Goal: Task Accomplishment & Management: Use online tool/utility

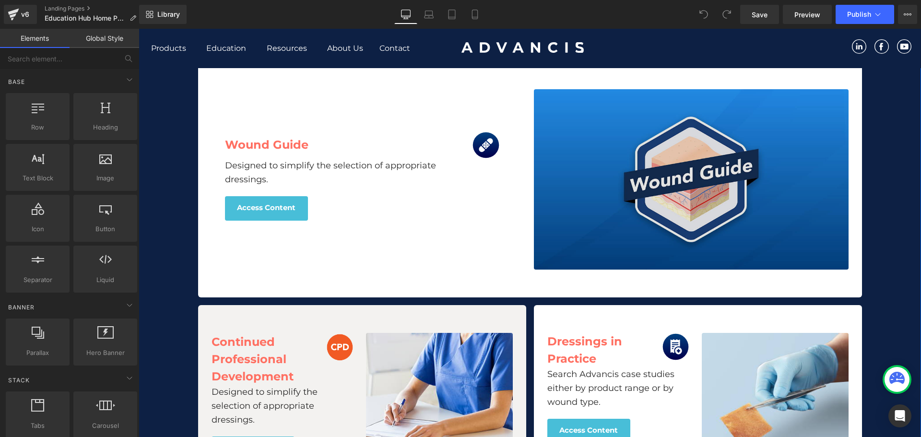
scroll to position [720, 0]
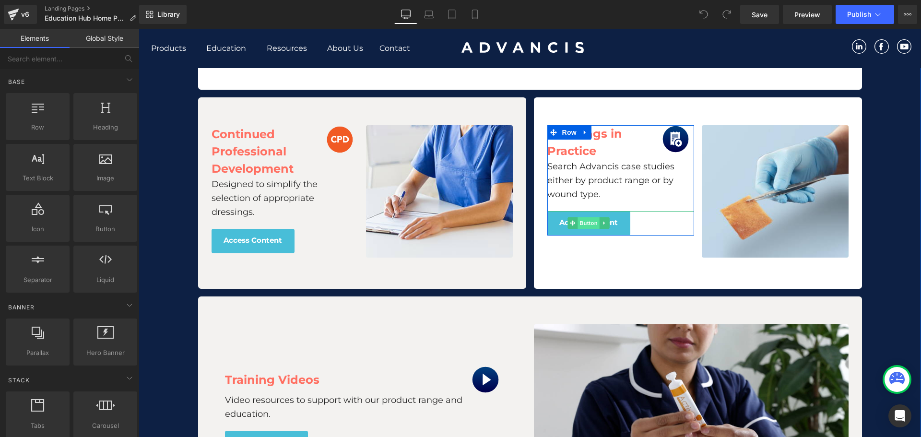
click at [586, 223] on span "Button" at bounding box center [589, 223] width 22 height 12
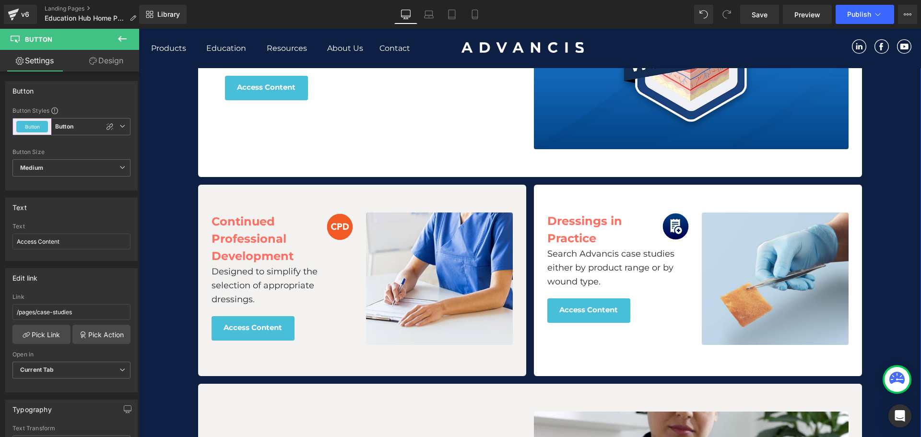
scroll to position [624, 0]
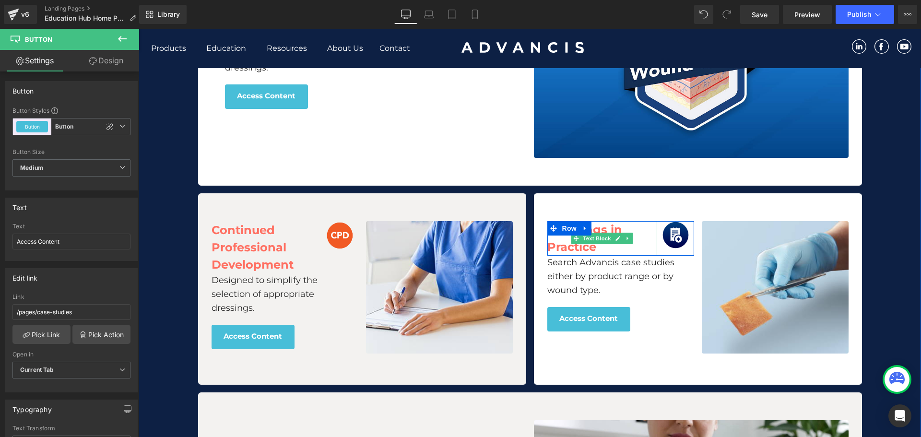
click at [579, 250] on b "Dressings in Practice" at bounding box center [584, 238] width 75 height 31
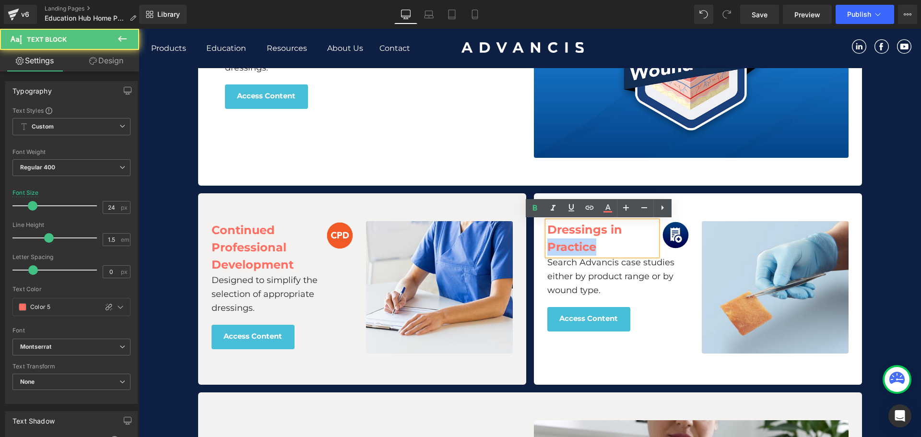
click at [579, 250] on b "Dressings in Practice" at bounding box center [584, 238] width 75 height 31
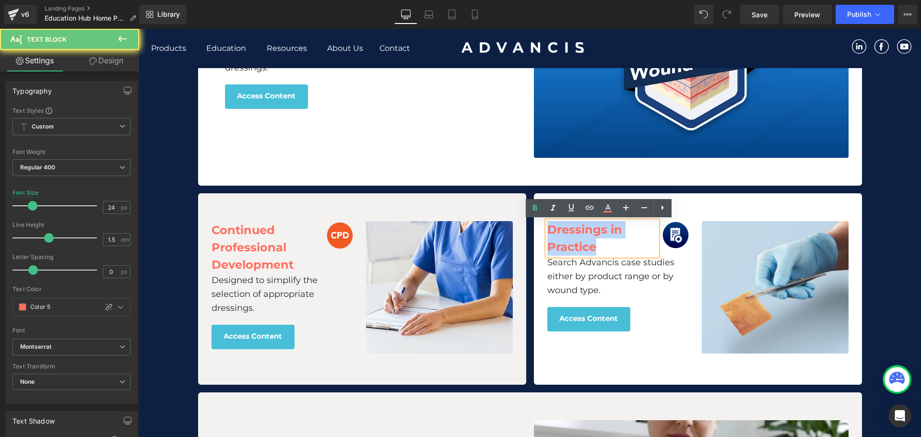
click at [579, 250] on b "Dressings in Practice" at bounding box center [584, 238] width 75 height 31
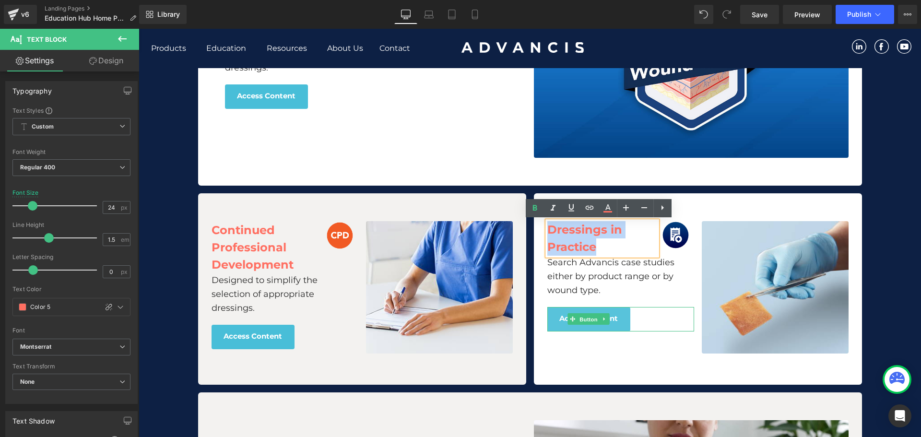
click at [581, 321] on span "Button" at bounding box center [589, 320] width 22 height 12
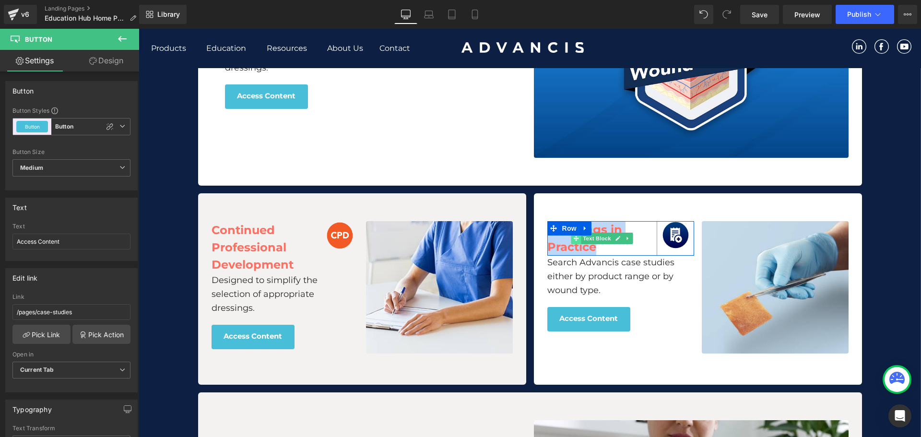
click at [574, 242] on span at bounding box center [576, 239] width 10 height 12
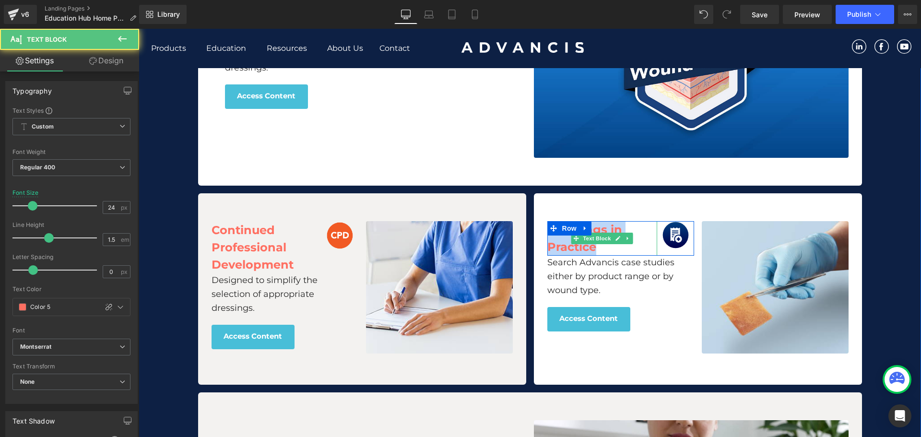
click at [569, 250] on b "Dressings in Practice" at bounding box center [584, 238] width 75 height 31
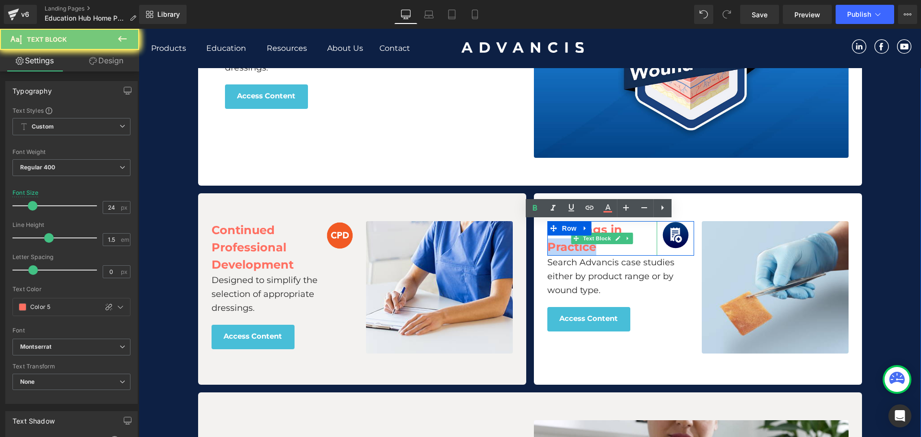
click at [569, 250] on b "Dressings in Practice" at bounding box center [584, 238] width 75 height 31
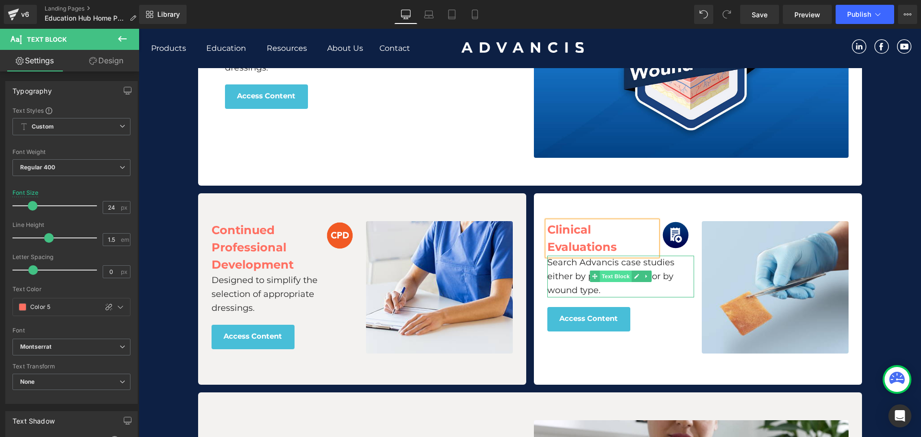
click at [614, 278] on span "Text Block" at bounding box center [616, 277] width 32 height 12
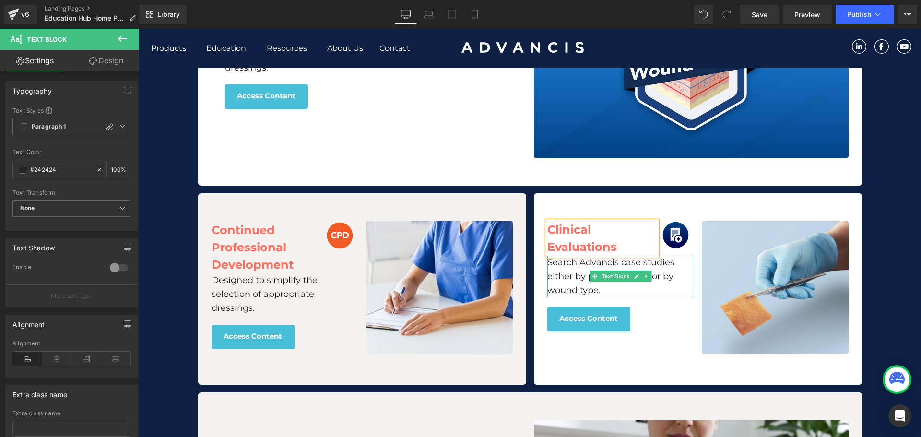
click at [573, 269] on p "Search Advancis case studies either by product range or by wound type." at bounding box center [620, 276] width 147 height 41
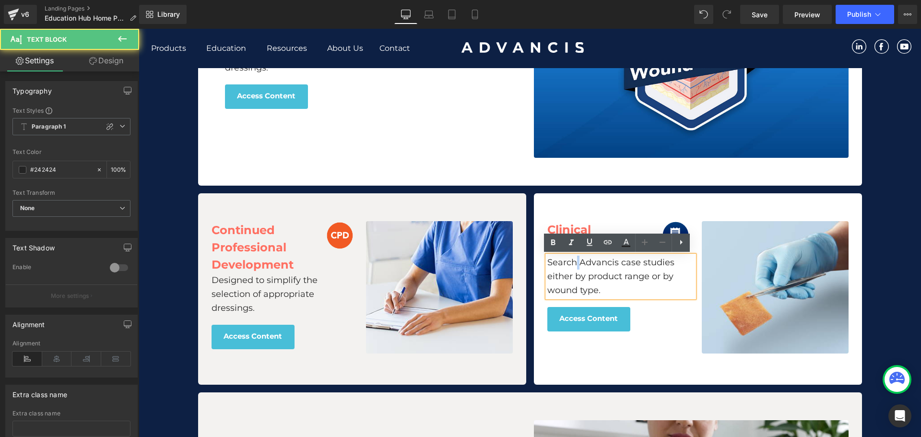
click at [573, 269] on p "Search Advancis case studies either by product range or by wound type." at bounding box center [620, 276] width 147 height 41
click at [598, 267] on p "Search Advancis case studies either by product range or by wound type." at bounding box center [620, 276] width 147 height 41
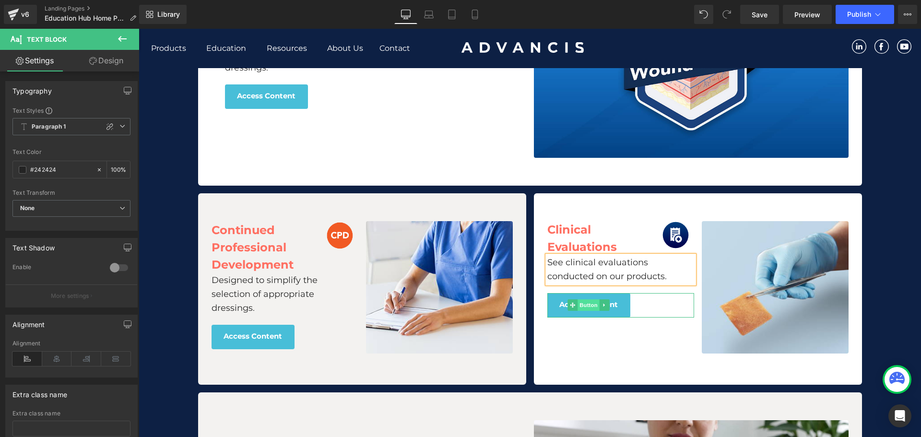
click at [583, 303] on span "Button" at bounding box center [589, 305] width 22 height 12
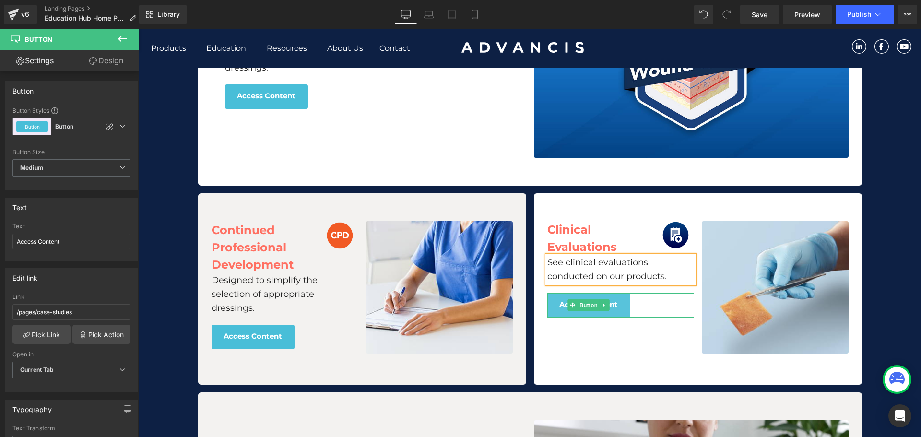
click at [585, 309] on span "Button" at bounding box center [589, 305] width 22 height 12
click at [52, 319] on input "/pages/case-studies" at bounding box center [71, 312] width 118 height 16
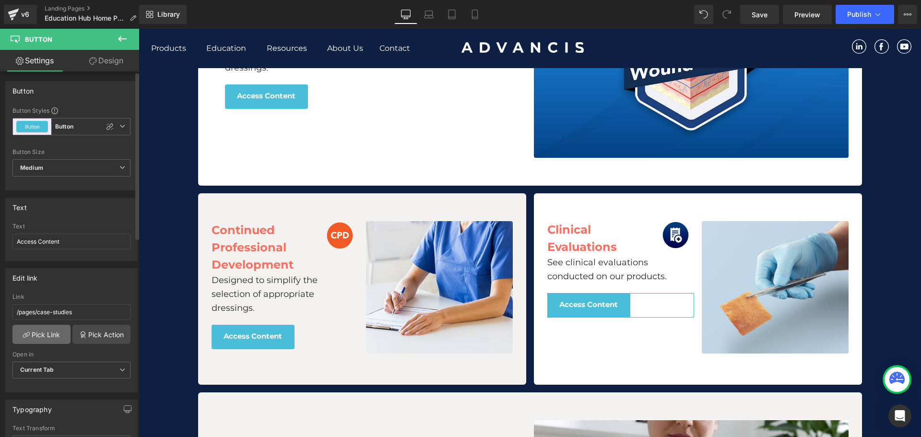
click at [40, 333] on link "Pick Link" at bounding box center [41, 334] width 58 height 19
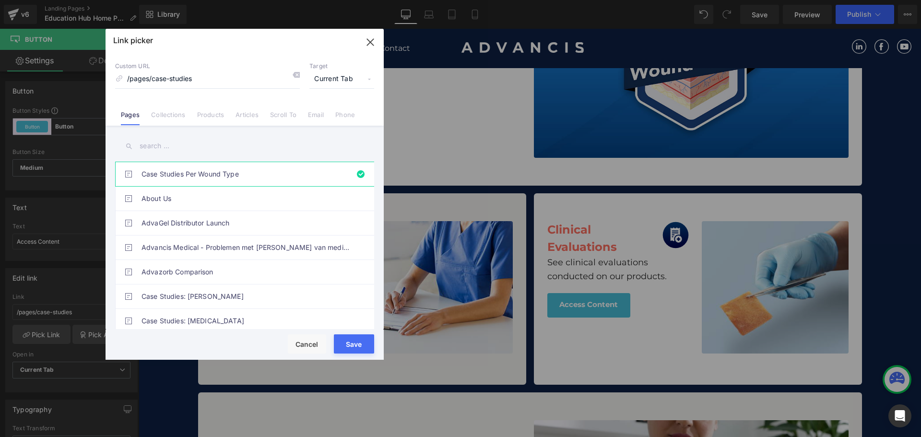
click at [179, 143] on input "text" at bounding box center [244, 146] width 259 height 22
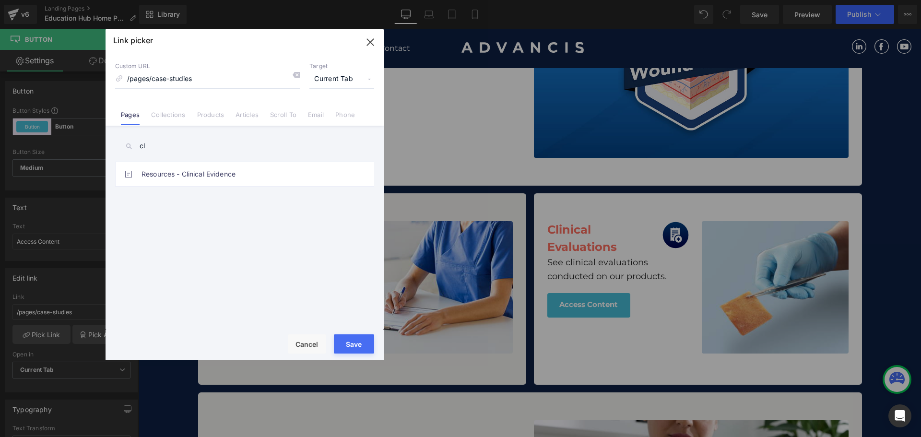
type input "c"
type input "e"
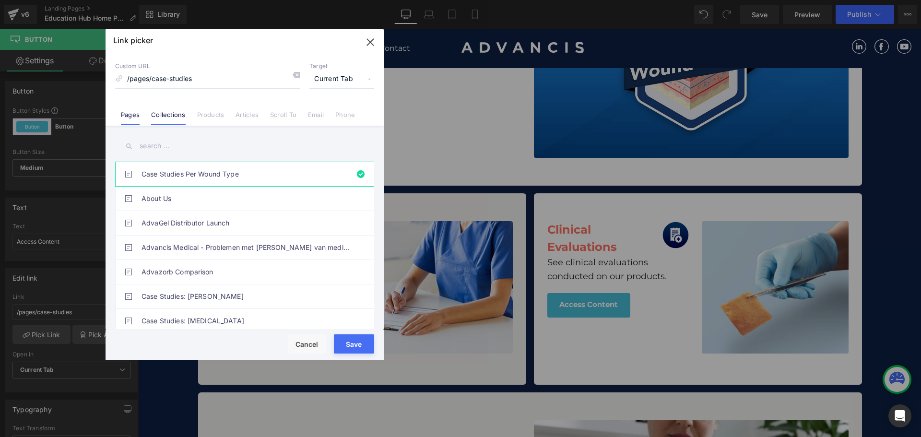
click at [165, 114] on link "Collections" at bounding box center [168, 118] width 34 height 14
click at [129, 118] on link "Pages" at bounding box center [130, 118] width 19 height 14
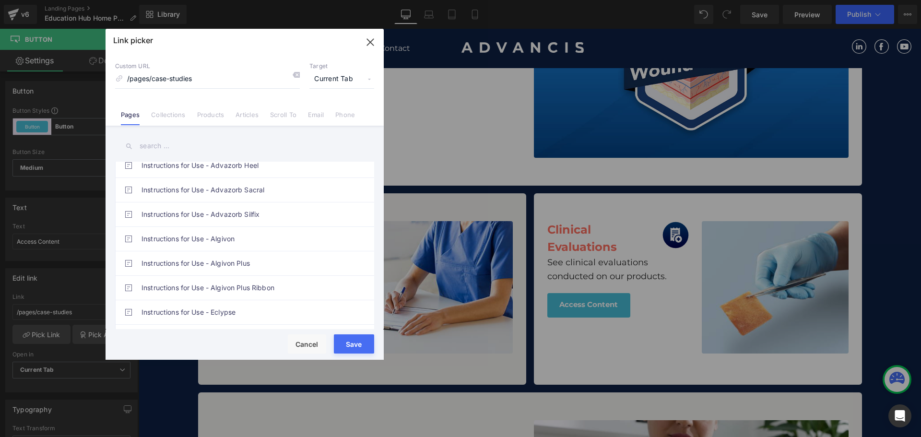
scroll to position [1823, 0]
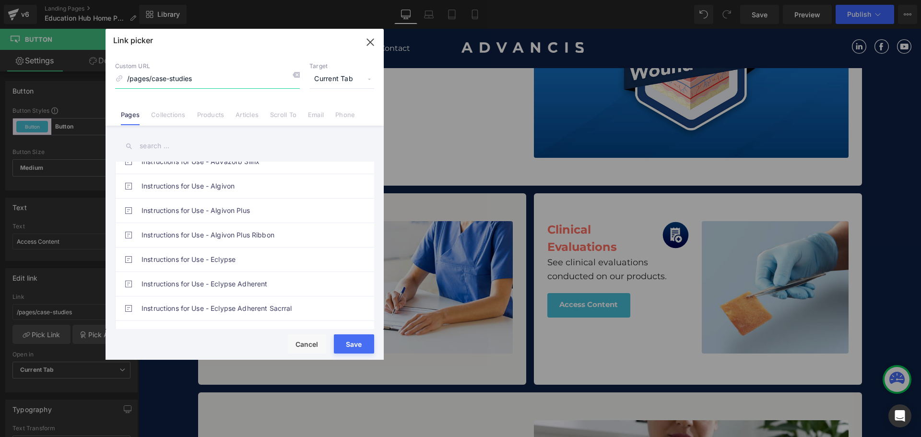
drag, startPoint x: 204, startPoint y: 76, endPoint x: 214, endPoint y: 67, distance: 12.6
click at [124, 75] on input "/pages/case-studies" at bounding box center [207, 79] width 185 height 18
drag, startPoint x: 377, startPoint y: 43, endPoint x: 63, endPoint y: 9, distance: 315.6
click at [377, 43] on icon "button" at bounding box center [370, 42] width 15 height 15
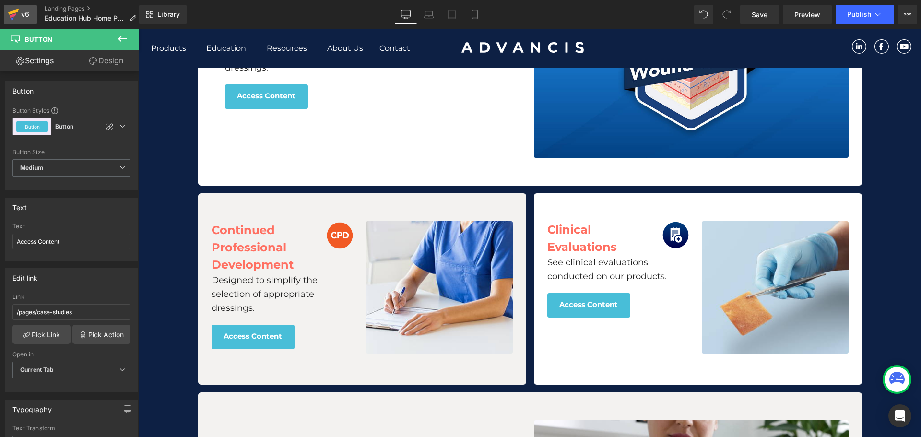
click at [18, 9] on icon at bounding box center [13, 12] width 11 height 6
click at [759, 13] on span "Save" at bounding box center [760, 15] width 16 height 10
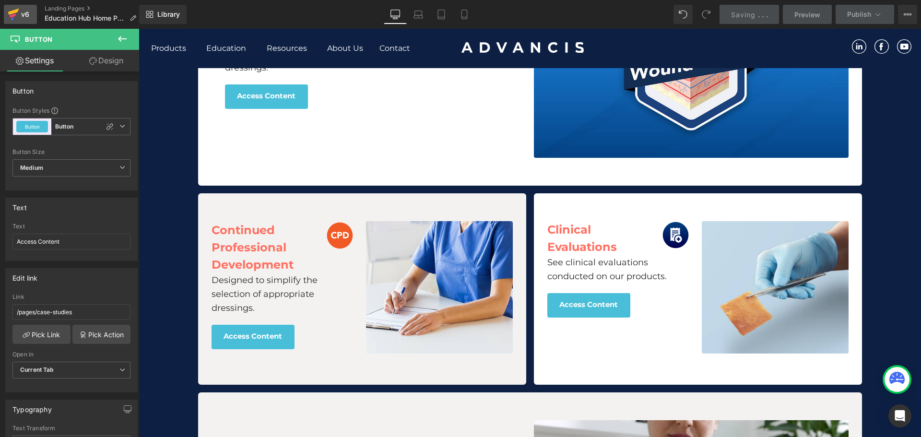
click at [32, 18] on link "v6" at bounding box center [20, 14] width 33 height 19
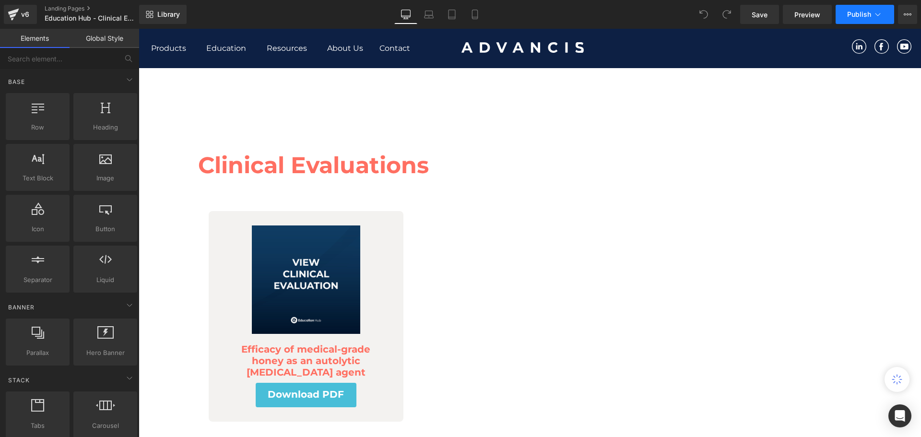
click at [852, 14] on span "Publish" at bounding box center [859, 15] width 24 height 8
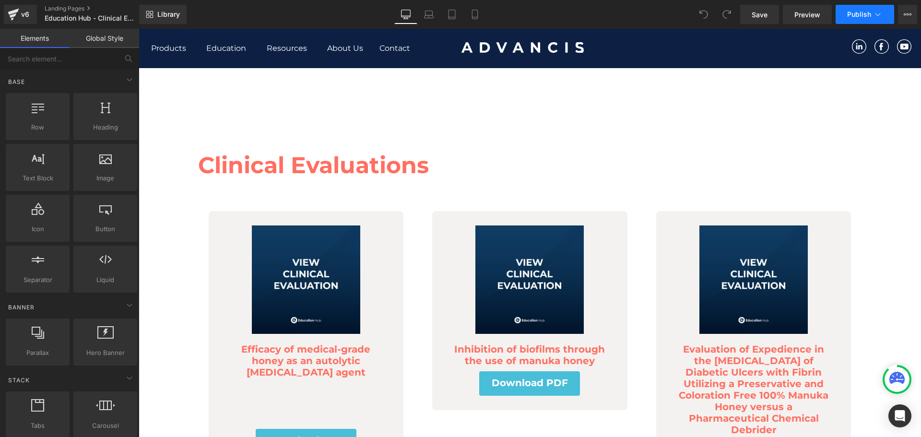
click at [877, 16] on icon at bounding box center [878, 15] width 10 height 10
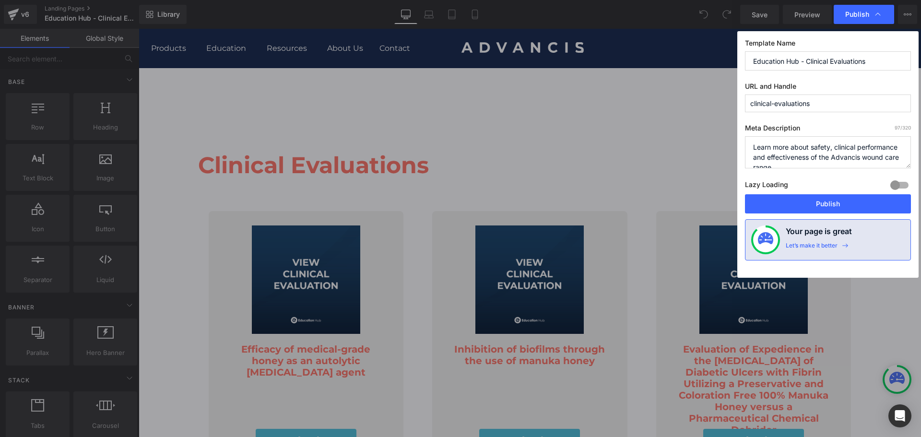
click at [842, 102] on input "clinical-evaluations" at bounding box center [828, 104] width 166 height 18
click at [851, 13] on span "Publish" at bounding box center [857, 14] width 24 height 9
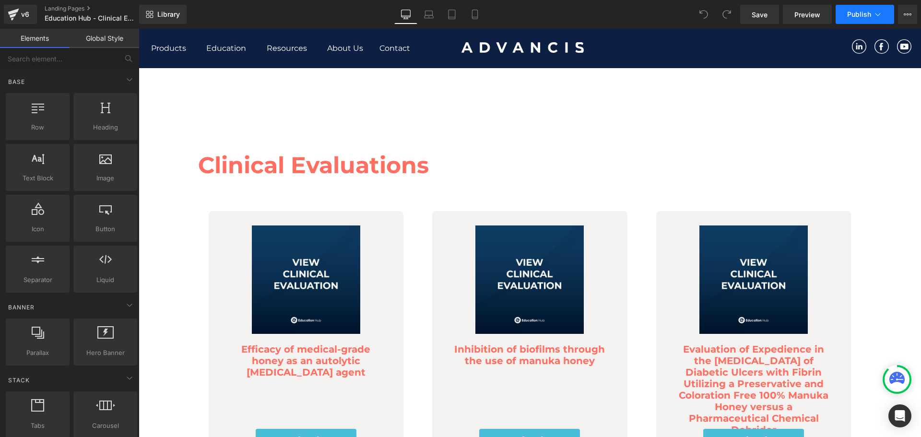
click at [858, 15] on span "Publish" at bounding box center [859, 15] width 24 height 8
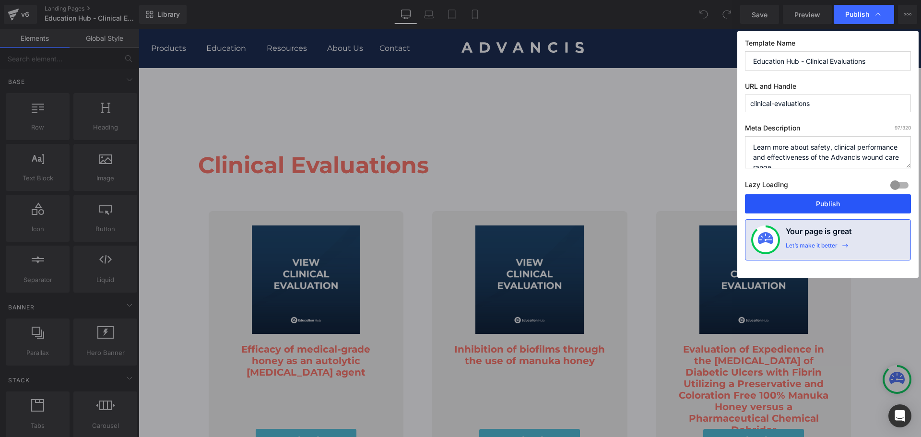
drag, startPoint x: 808, startPoint y: 207, endPoint x: 614, endPoint y: 36, distance: 258.7
click at [808, 207] on button "Publish" at bounding box center [828, 203] width 166 height 19
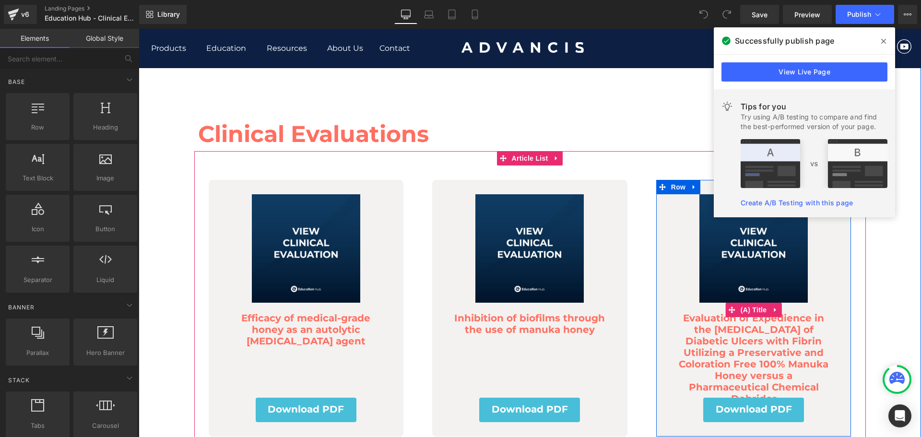
scroll to position [48, 0]
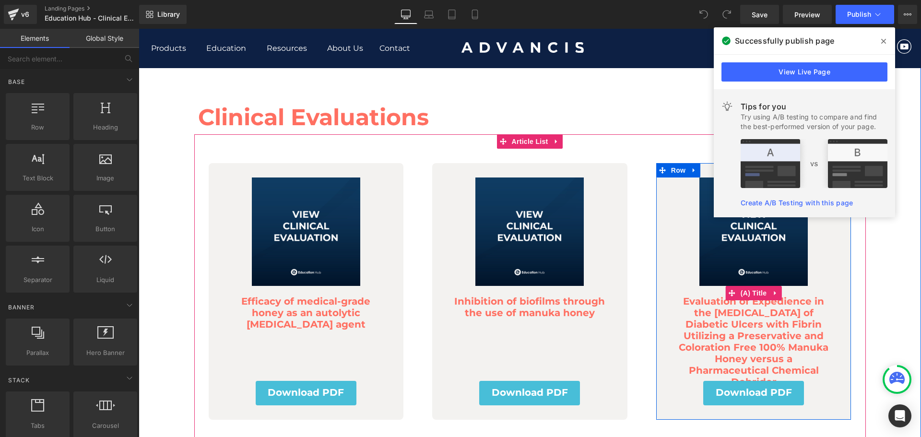
click at [741, 346] on link "Evaluation of Expedience in the [MEDICAL_DATA] of Diabetic Ulcers with Fibrin U…" at bounding box center [754, 337] width 181 height 102
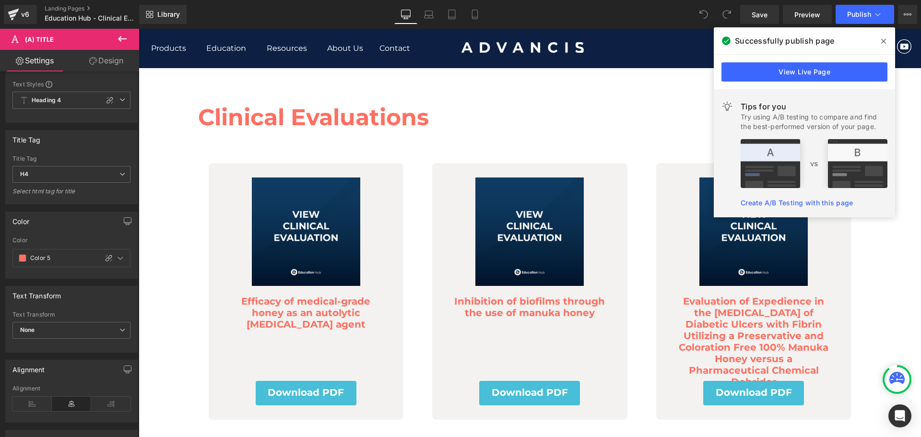
scroll to position [0, 0]
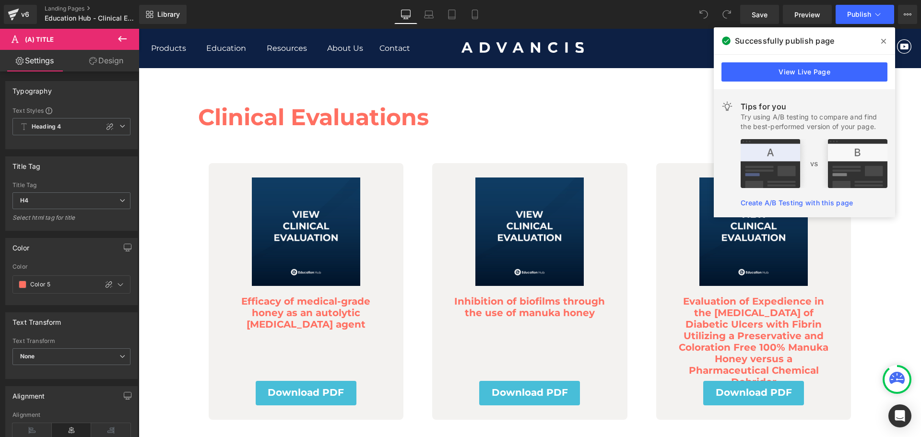
click at [99, 60] on link "Design" at bounding box center [106, 61] width 70 height 22
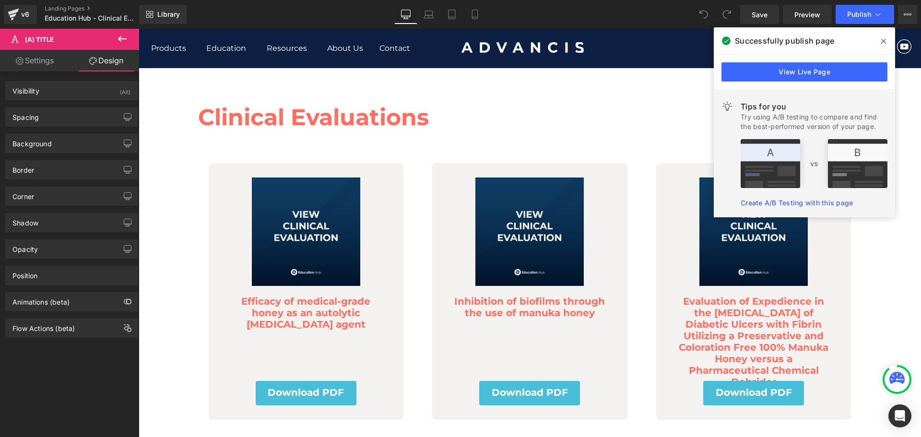
click at [44, 60] on link "Settings" at bounding box center [35, 61] width 70 height 22
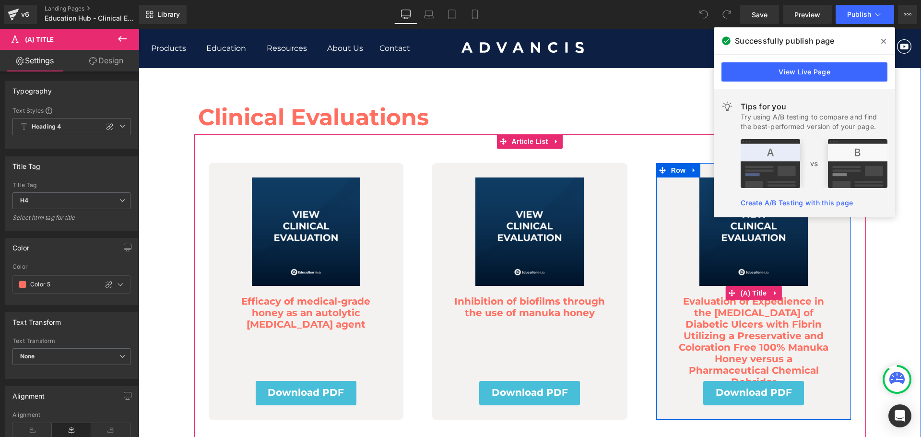
click at [769, 340] on link "Evaluation of Expedience in the [MEDICAL_DATA] of Diabetic Ulcers with Fibrin U…" at bounding box center [754, 337] width 181 height 102
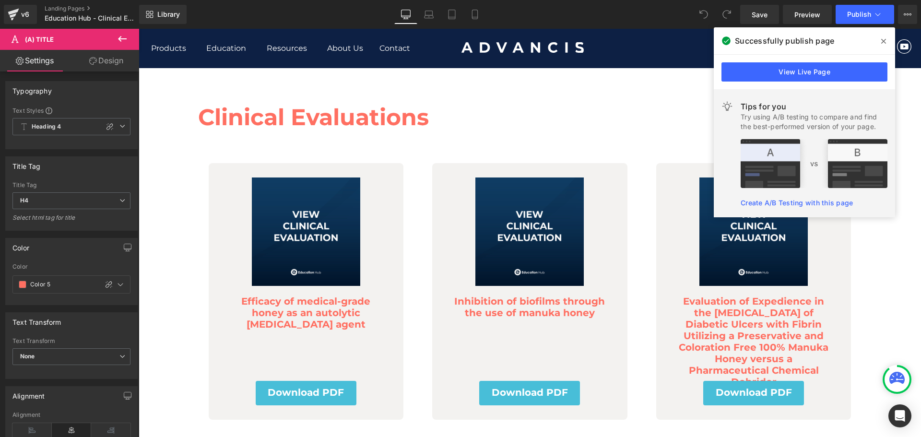
click at [881, 42] on icon at bounding box center [883, 41] width 5 height 8
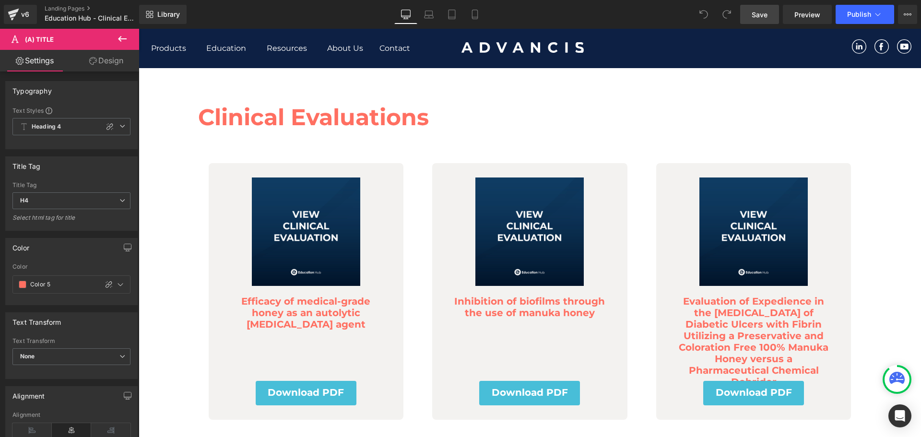
click at [765, 13] on span "Save" at bounding box center [760, 15] width 16 height 10
click at [14, 15] on icon at bounding box center [13, 15] width 7 height 4
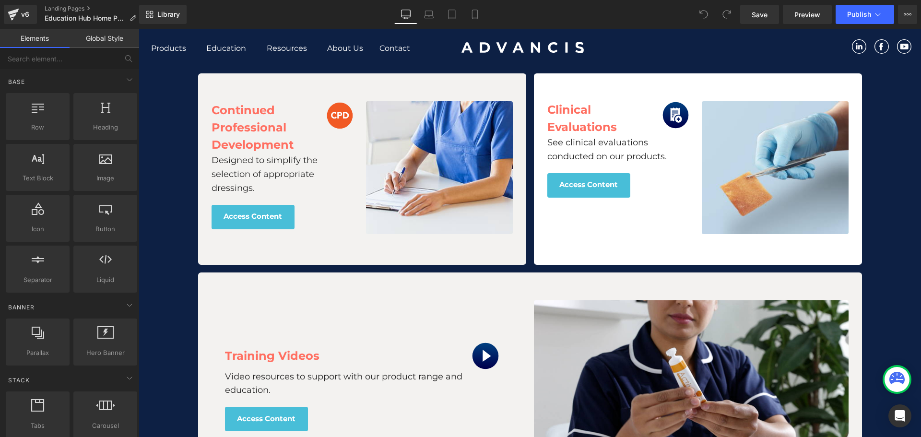
scroll to position [720, 0]
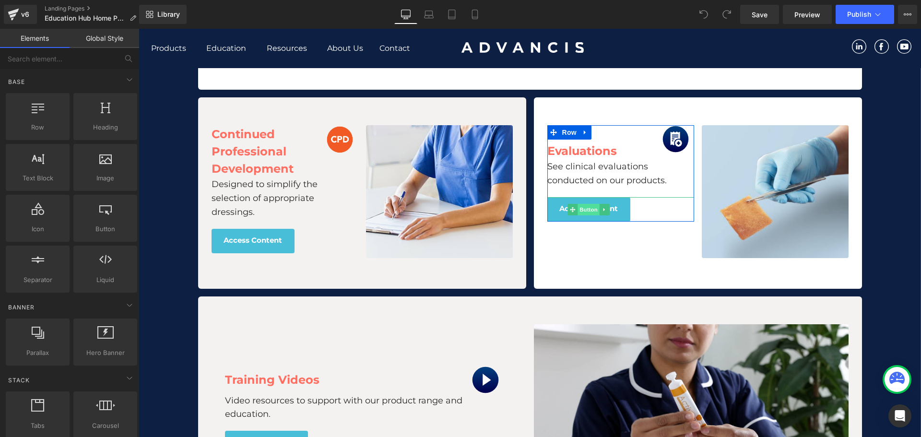
click at [591, 208] on span "Button" at bounding box center [589, 210] width 22 height 12
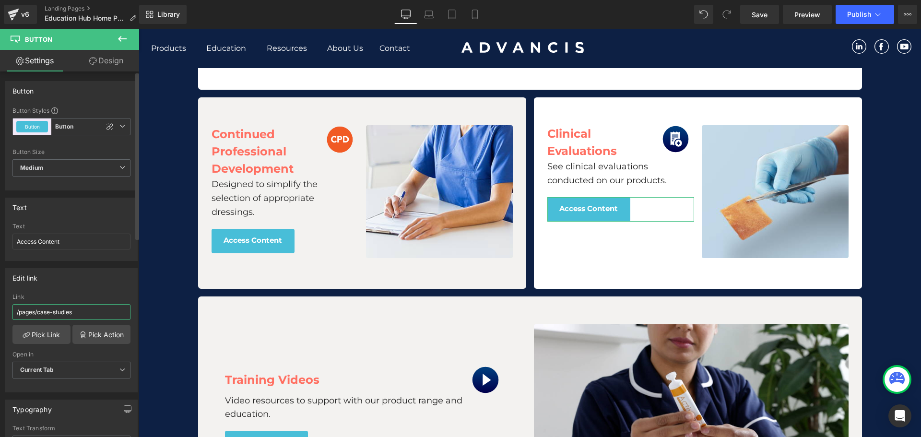
click at [72, 311] on input "/pages/case-studies" at bounding box center [71, 312] width 118 height 16
drag, startPoint x: 68, startPoint y: 308, endPoint x: 38, endPoint y: 306, distance: 29.8
click at [38, 306] on input "/pages/case-studies" at bounding box center [71, 312] width 118 height 16
paste input "https://uk.advancismedical.com/pages/clinical-evaluation"
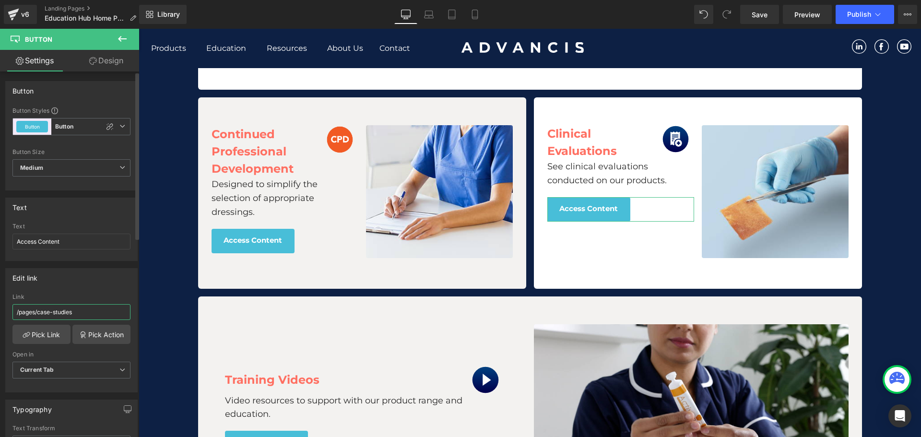
paste input "/clinical-evaluation"
drag, startPoint x: 38, startPoint y: 313, endPoint x: 57, endPoint y: 313, distance: 19.2
click at [40, 313] on input "/pages//clinical-evaluations" at bounding box center [71, 312] width 118 height 16
type input "/pages/clinical-evaluations"
click at [760, 10] on span "Save" at bounding box center [760, 15] width 16 height 10
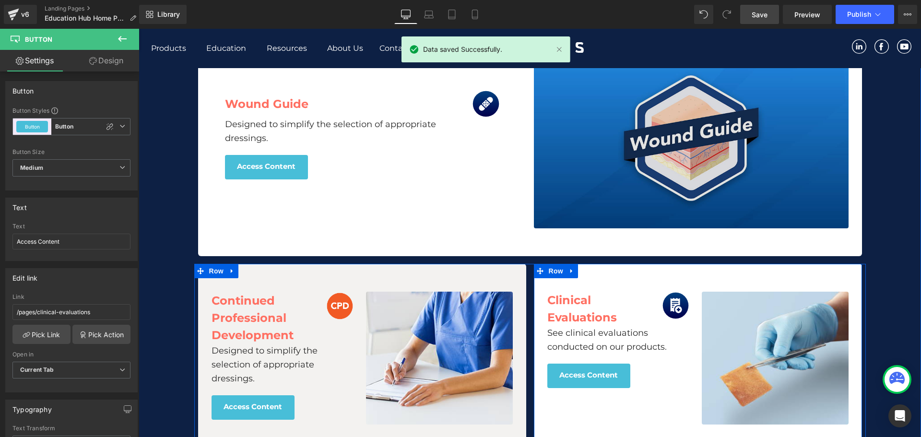
scroll to position [528, 0]
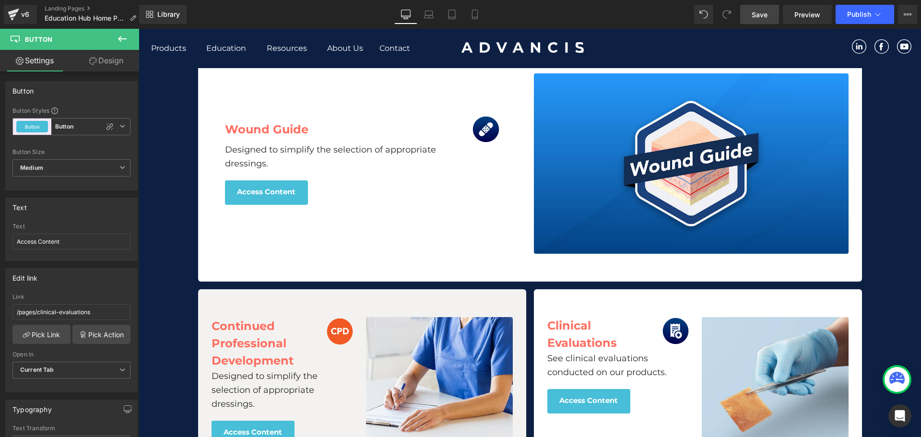
click at [773, 13] on link "Save" at bounding box center [759, 14] width 39 height 19
click at [854, 11] on span "Publish" at bounding box center [859, 15] width 24 height 8
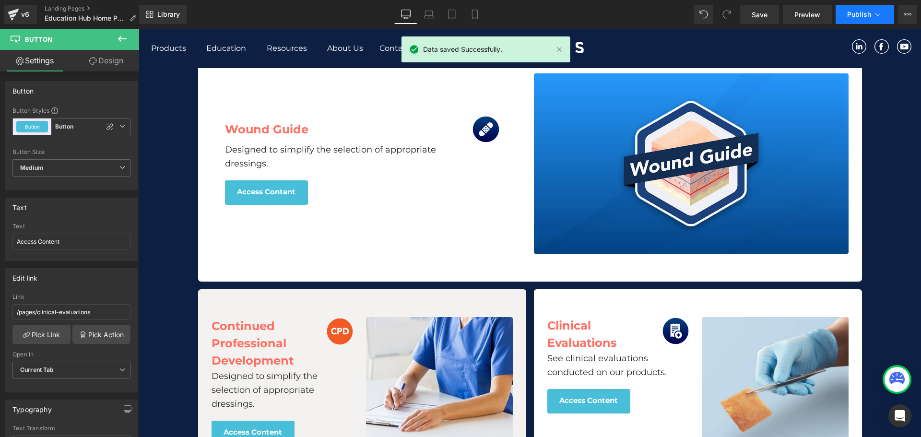
click at [850, 13] on span "Publish" at bounding box center [859, 15] width 24 height 8
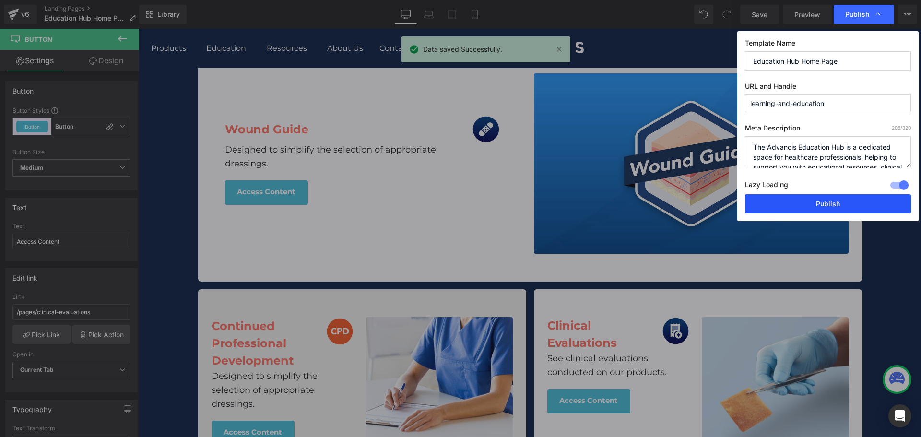
click at [815, 207] on button "Publish" at bounding box center [828, 203] width 166 height 19
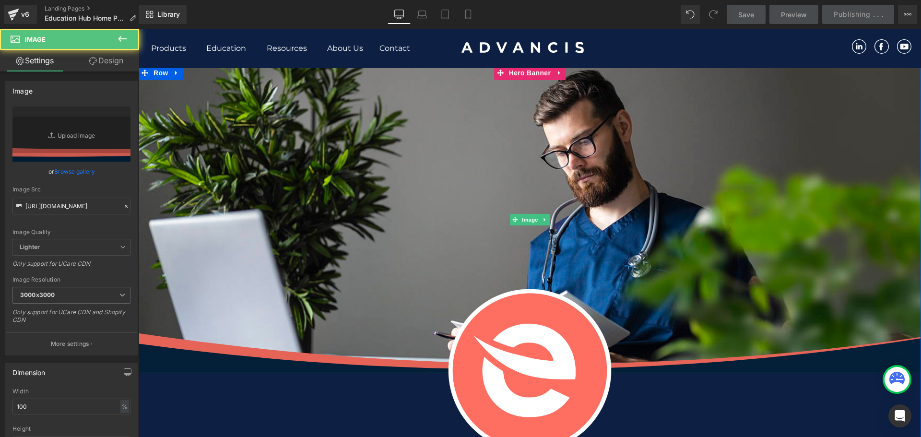
click at [583, 136] on img at bounding box center [530, 220] width 783 height 308
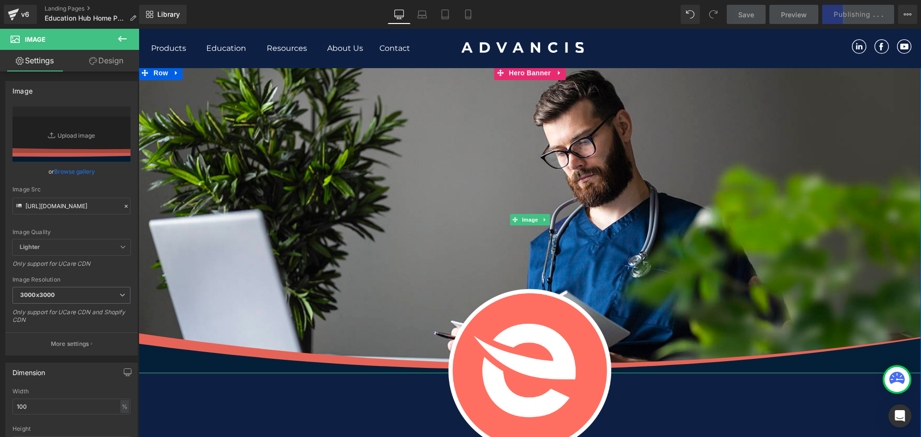
click at [659, 143] on img at bounding box center [530, 220] width 783 height 308
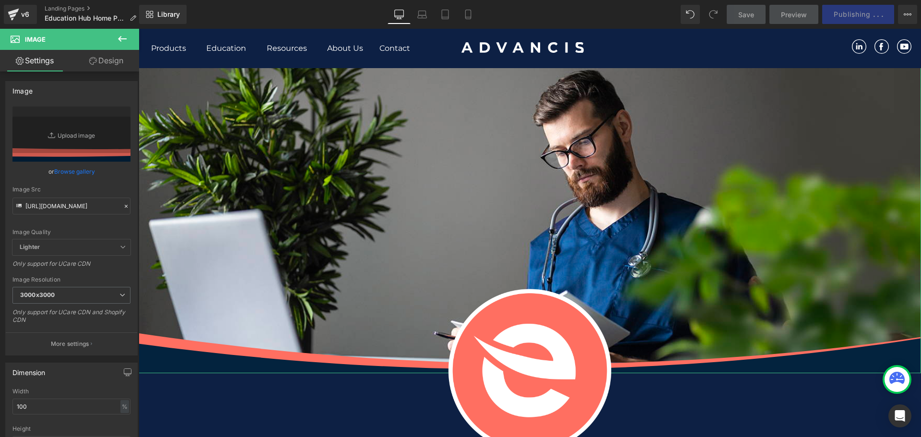
click at [101, 59] on link "Design" at bounding box center [106, 61] width 70 height 22
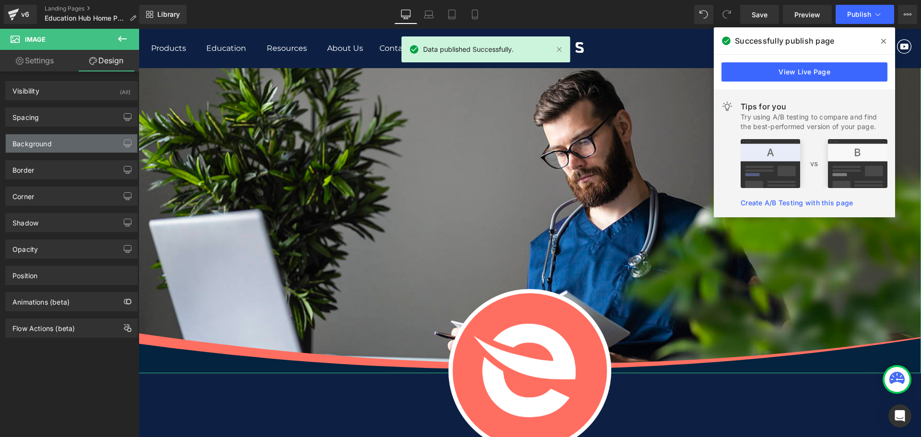
click at [32, 144] on div "Background" at bounding box center [31, 140] width 39 height 13
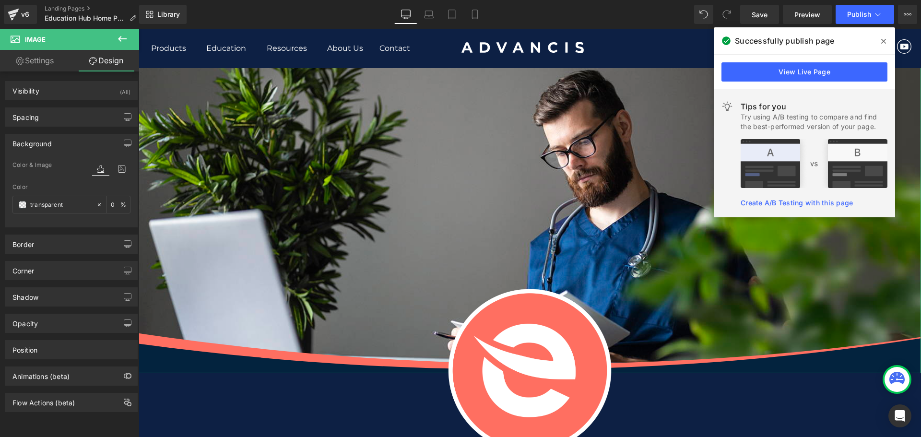
click at [28, 67] on link "Settings" at bounding box center [35, 61] width 70 height 22
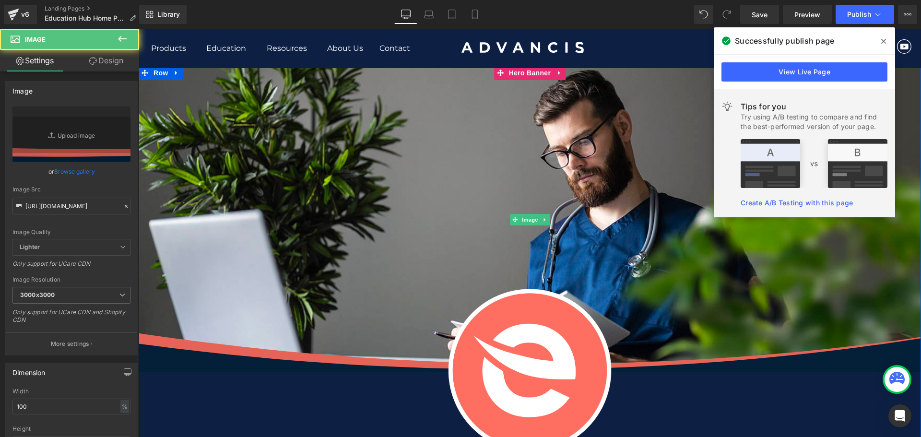
click at [535, 191] on img at bounding box center [530, 220] width 783 height 308
click at [527, 72] on span "Hero Banner" at bounding box center [530, 73] width 47 height 14
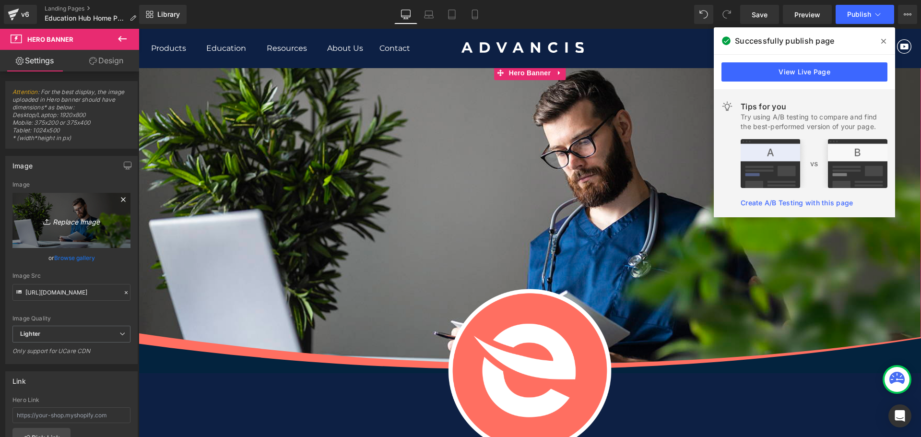
click at [72, 225] on icon "Replace Image" at bounding box center [71, 220] width 77 height 12
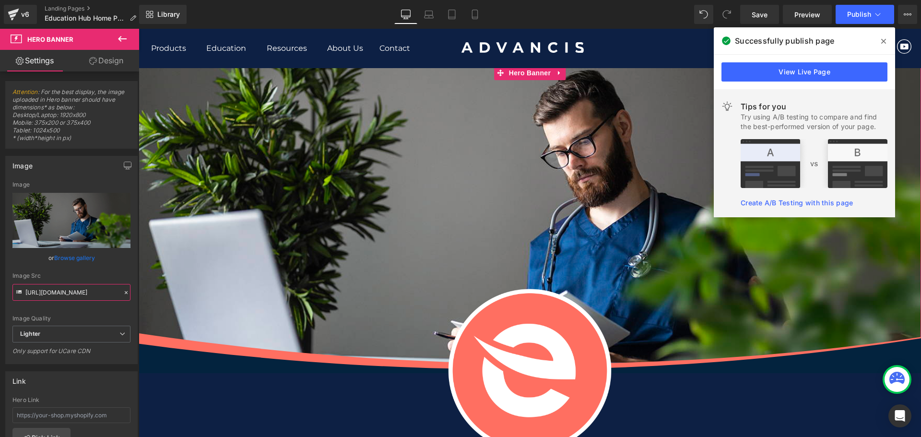
click at [66, 293] on input "https://ucarecdn.com/c837cce3-c219-46e9-bf53-76f672b774f8/-/format/auto/-/previ…" at bounding box center [71, 292] width 118 height 17
click at [65, 262] on link "Browse gallery" at bounding box center [74, 258] width 41 height 17
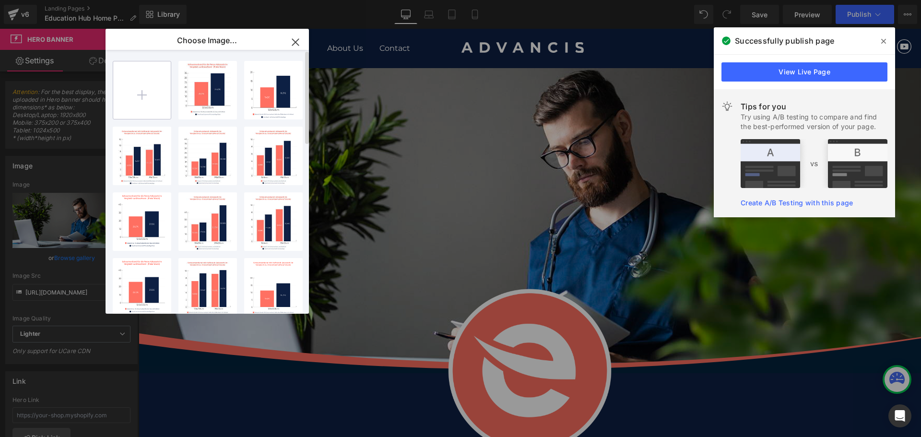
click at [137, 103] on input "file" at bounding box center [142, 90] width 58 height 58
click at [159, 100] on input "file" at bounding box center [142, 90] width 58 height 58
click at [194, 93] on div "Draco G...5__5.jpg 733.26 KB" at bounding box center [207, 90] width 59 height 59
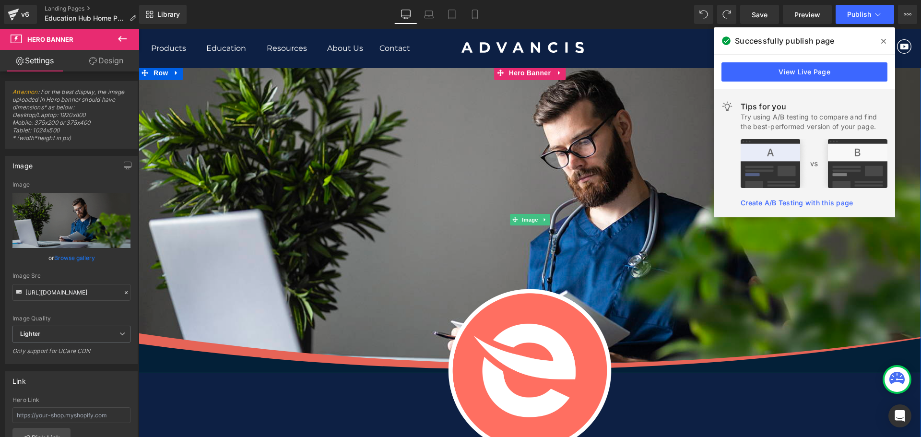
click at [327, 189] on img at bounding box center [530, 220] width 783 height 308
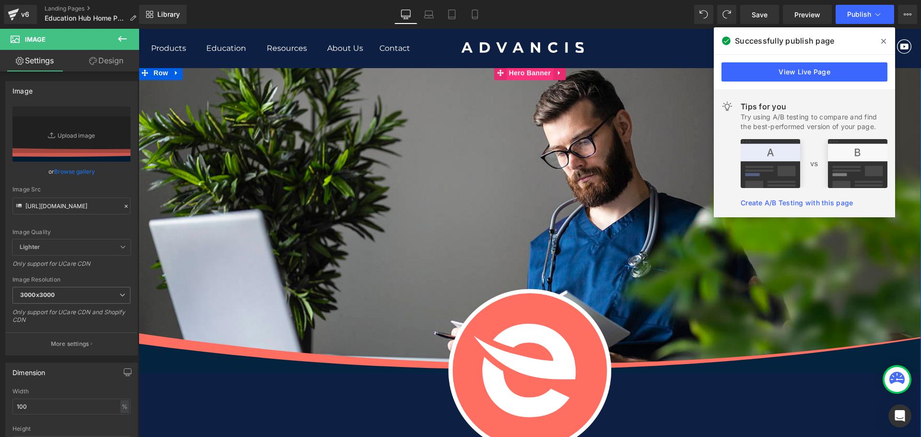
click at [526, 76] on span "Hero Banner" at bounding box center [530, 73] width 47 height 14
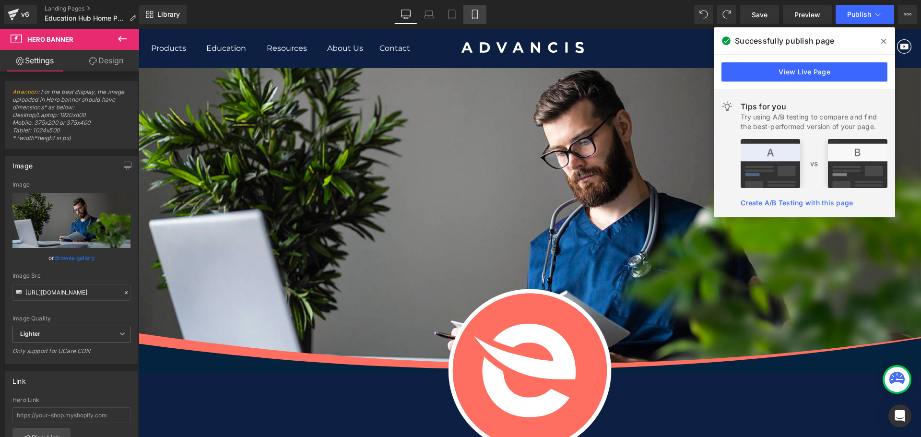
click at [470, 13] on icon at bounding box center [475, 15] width 10 height 10
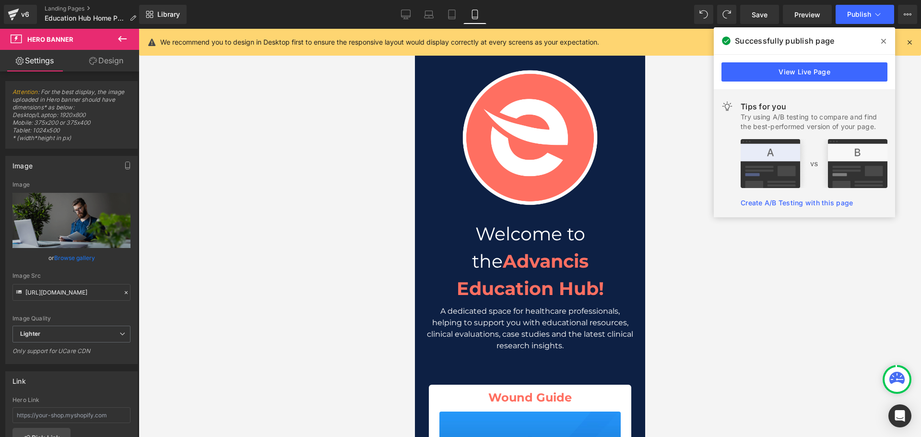
click at [885, 41] on icon at bounding box center [883, 41] width 5 height 5
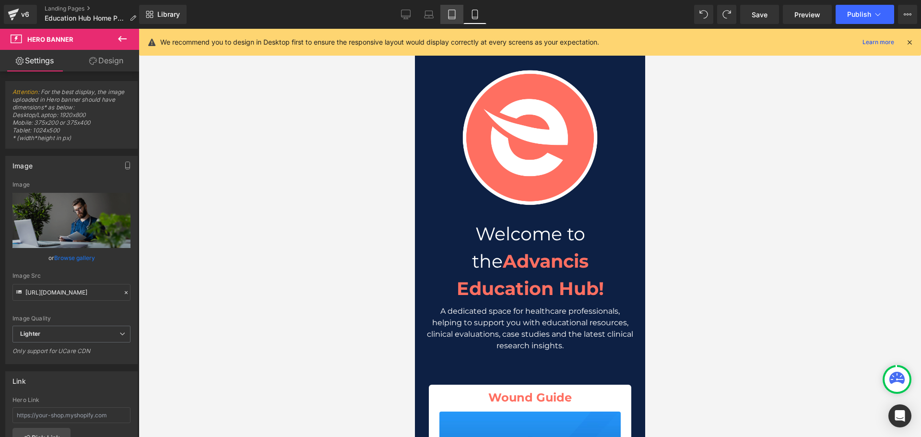
click at [460, 8] on link "Tablet" at bounding box center [451, 14] width 23 height 19
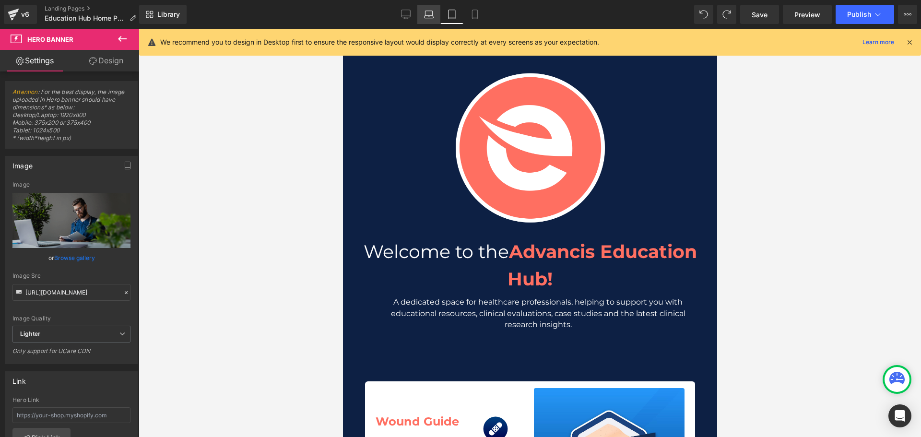
click at [432, 10] on icon at bounding box center [429, 15] width 10 height 10
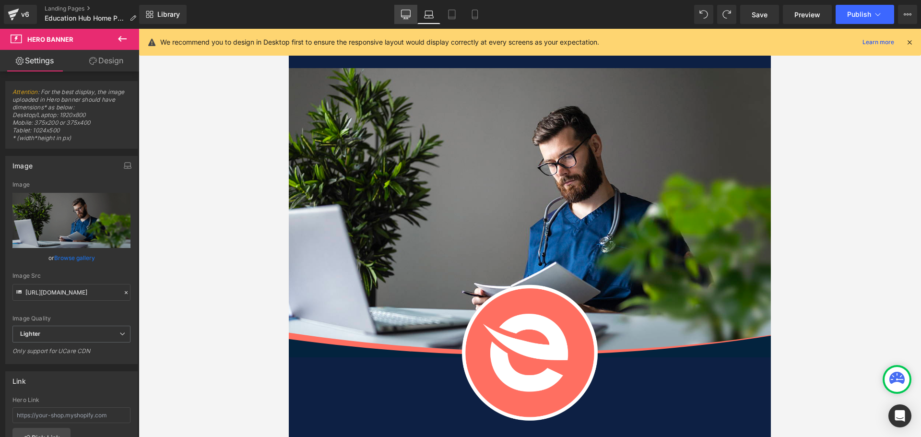
click at [404, 14] on icon at bounding box center [406, 15] width 10 height 10
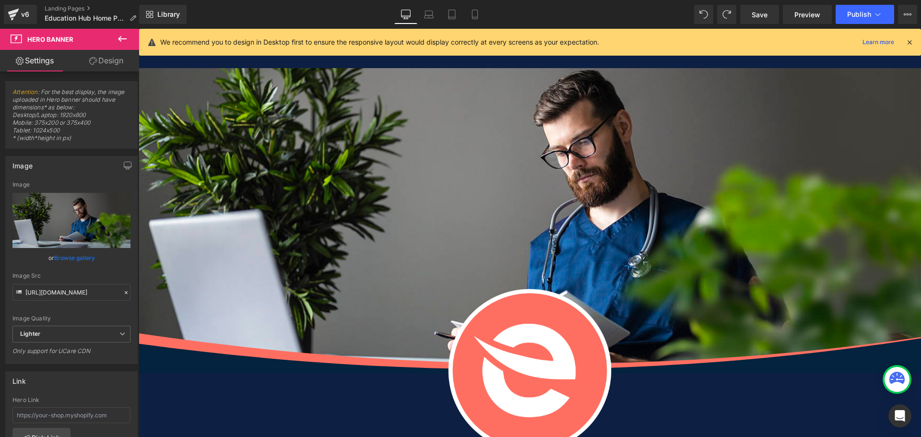
click at [417, 15] on link "Desktop" at bounding box center [405, 14] width 23 height 19
click at [429, 15] on icon at bounding box center [429, 16] width 9 height 3
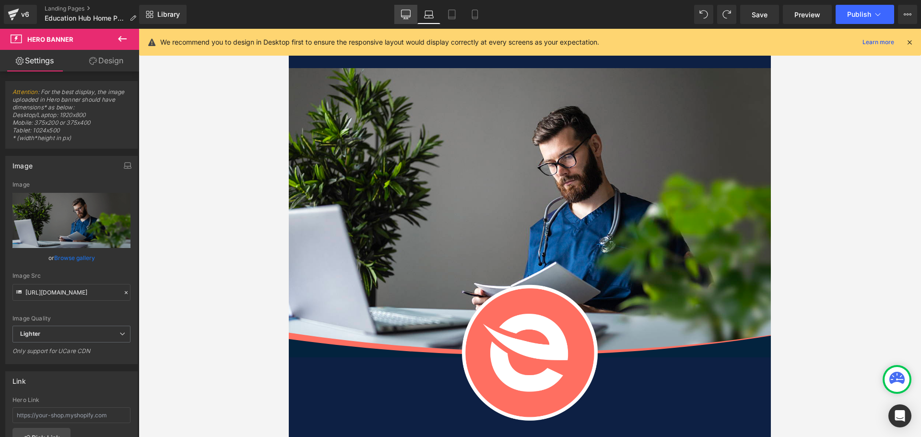
click at [410, 14] on icon at bounding box center [406, 15] width 10 height 10
